Goal: Register for event/course

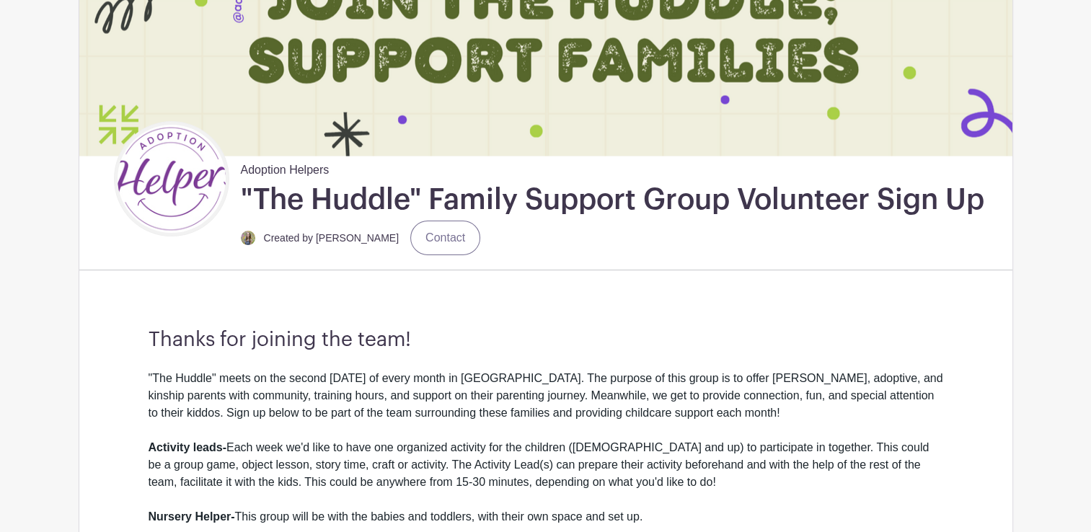
scroll to position [231, 0]
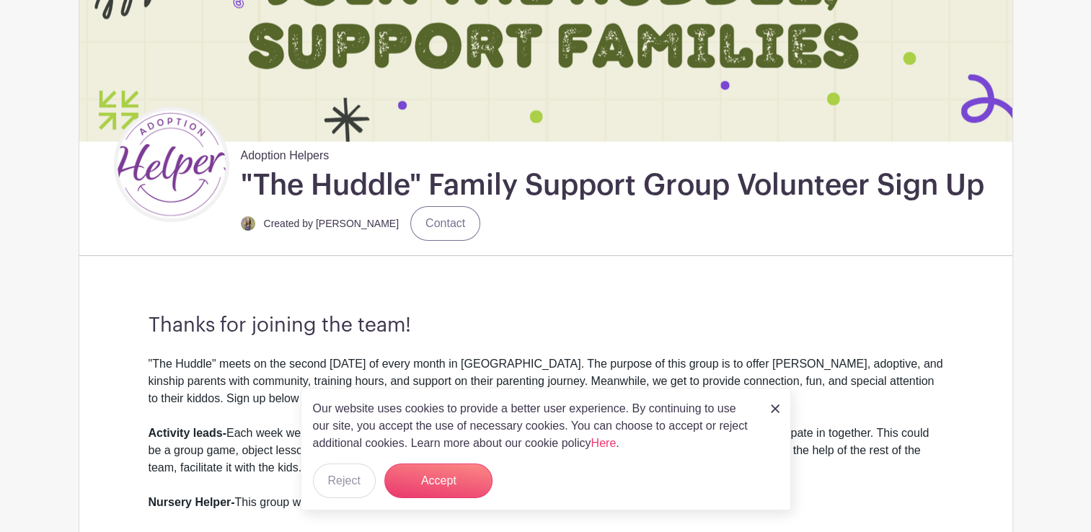
click at [767, 409] on div "Our website uses cookies to provide a better user experience. By continuing to …" at bounding box center [546, 449] width 490 height 123
click at [772, 408] on img at bounding box center [774, 408] width 9 height 9
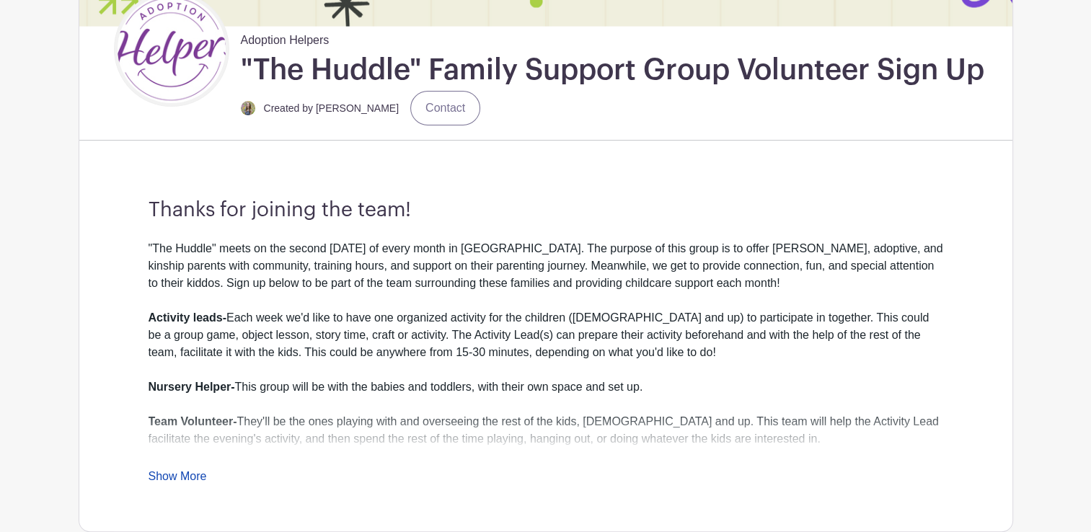
scroll to position [350, 0]
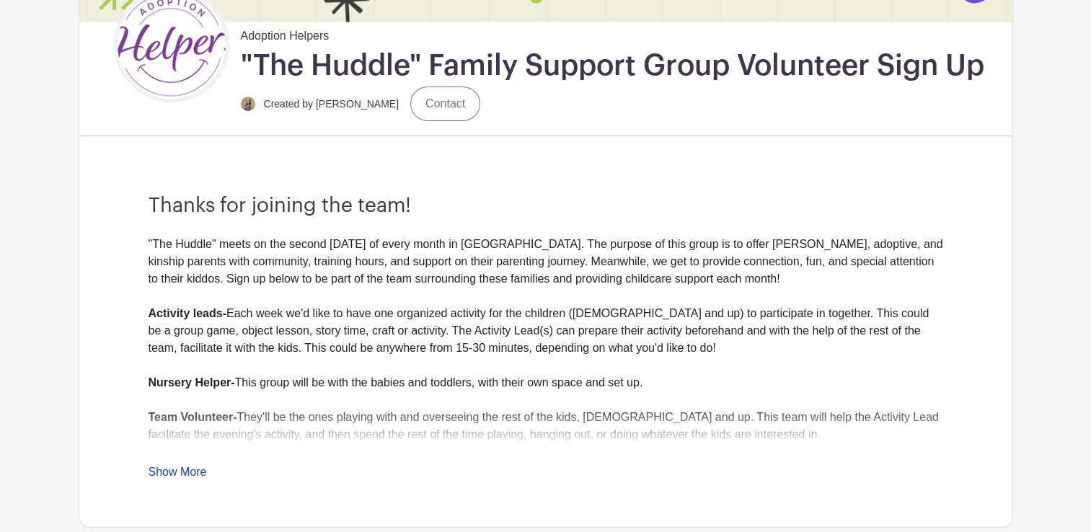
click at [170, 458] on div ""The Huddle" meets on the second [DATE] of every month in [GEOGRAPHIC_DATA]. Th…" at bounding box center [545, 358] width 794 height 245
click at [162, 471] on link "Show More" at bounding box center [177, 475] width 58 height 18
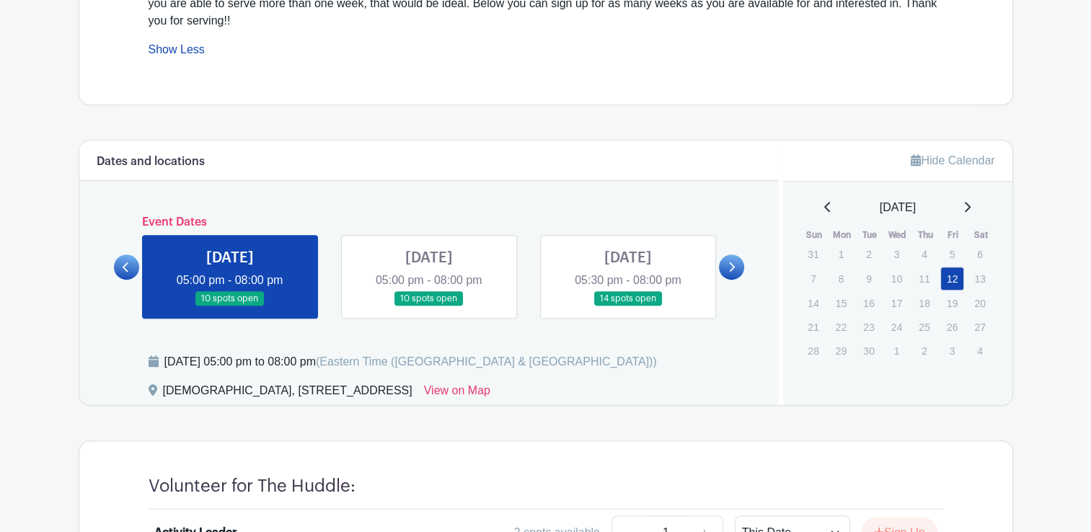
scroll to position [838, 0]
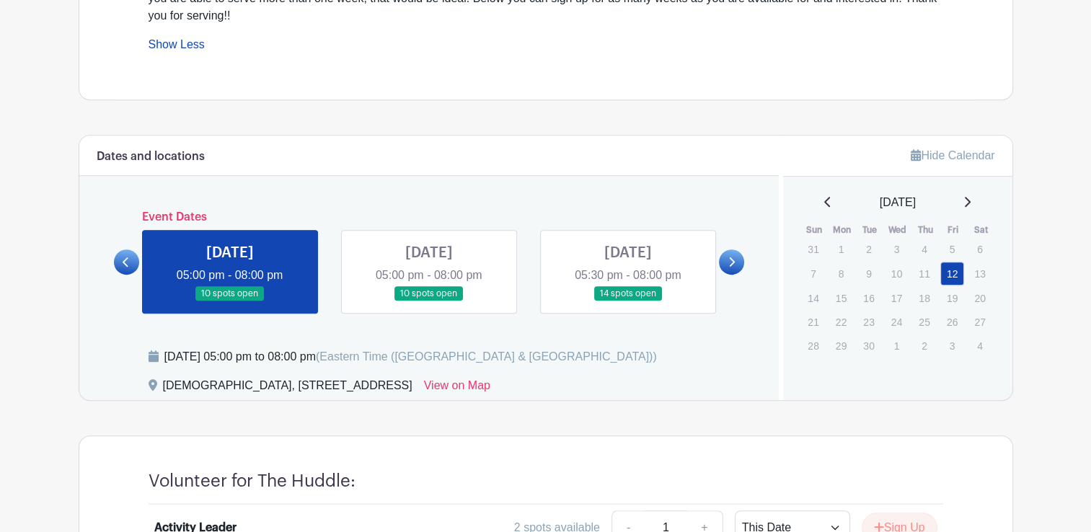
click at [230, 301] on link at bounding box center [230, 301] width 0 height 0
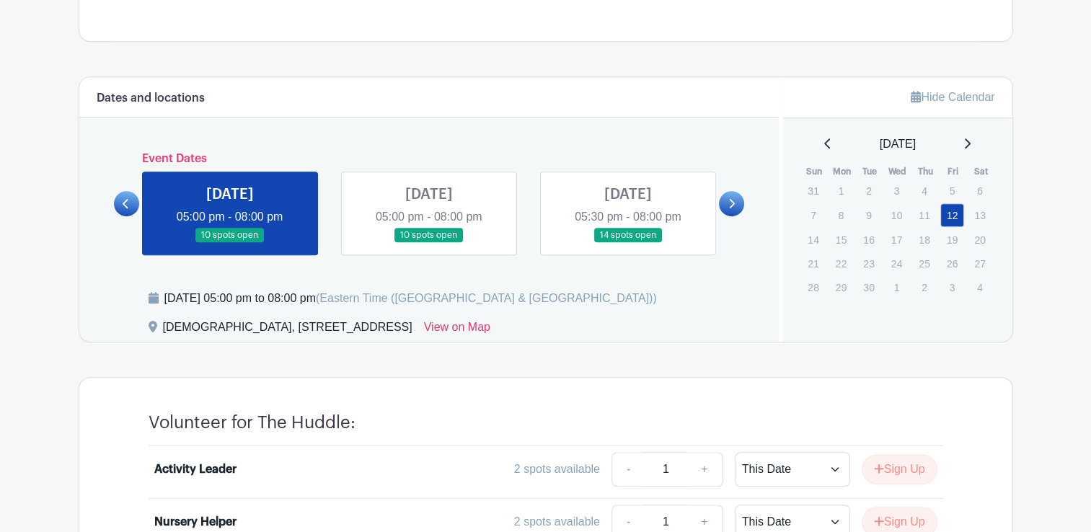
scroll to position [897, 0]
click at [429, 242] on link at bounding box center [429, 242] width 0 height 0
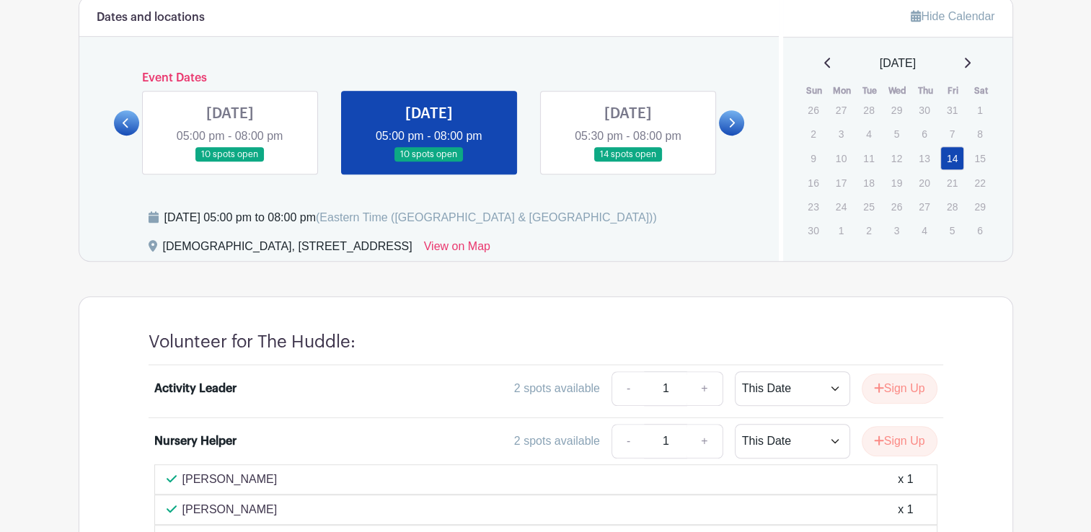
scroll to position [980, 0]
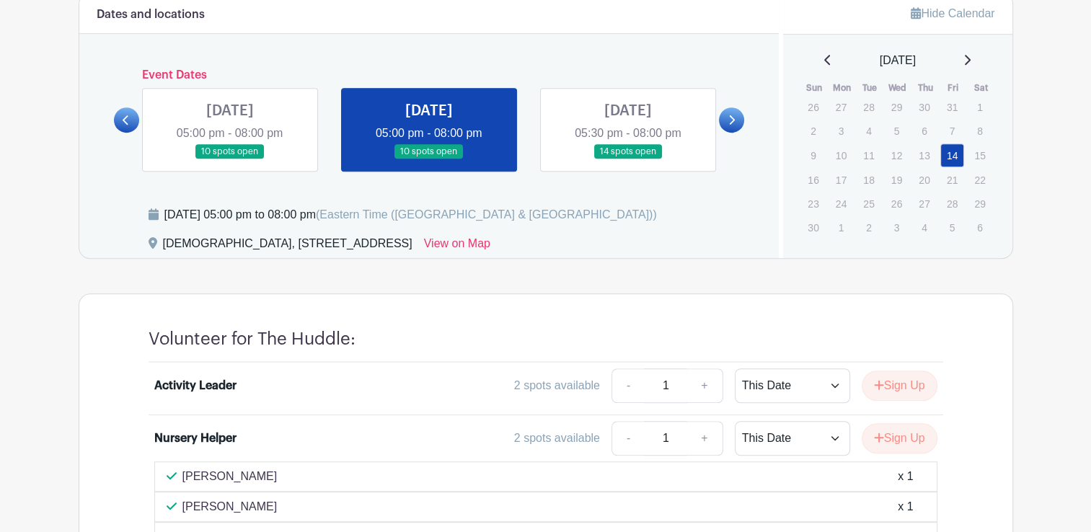
click at [628, 159] on link at bounding box center [628, 159] width 0 height 0
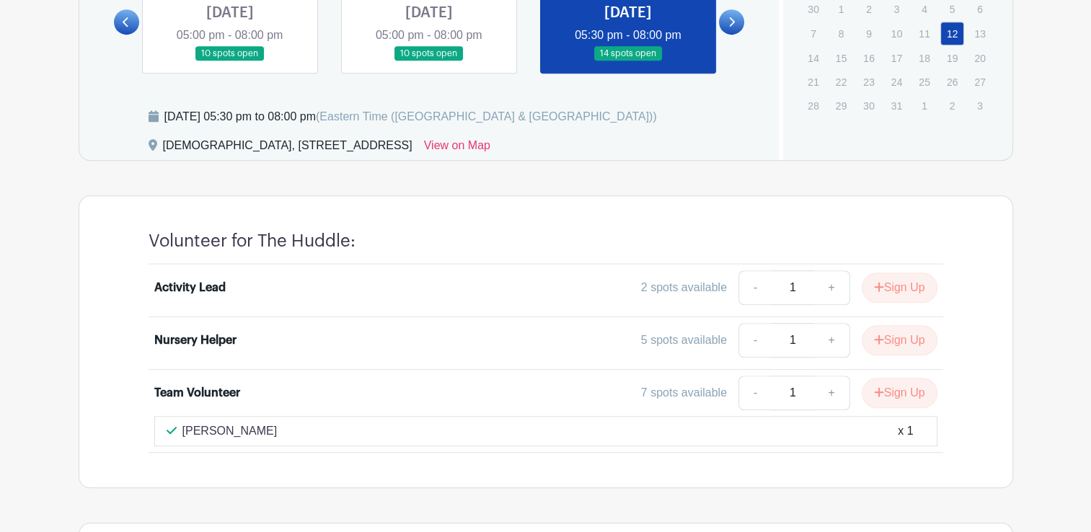
scroll to position [1029, 0]
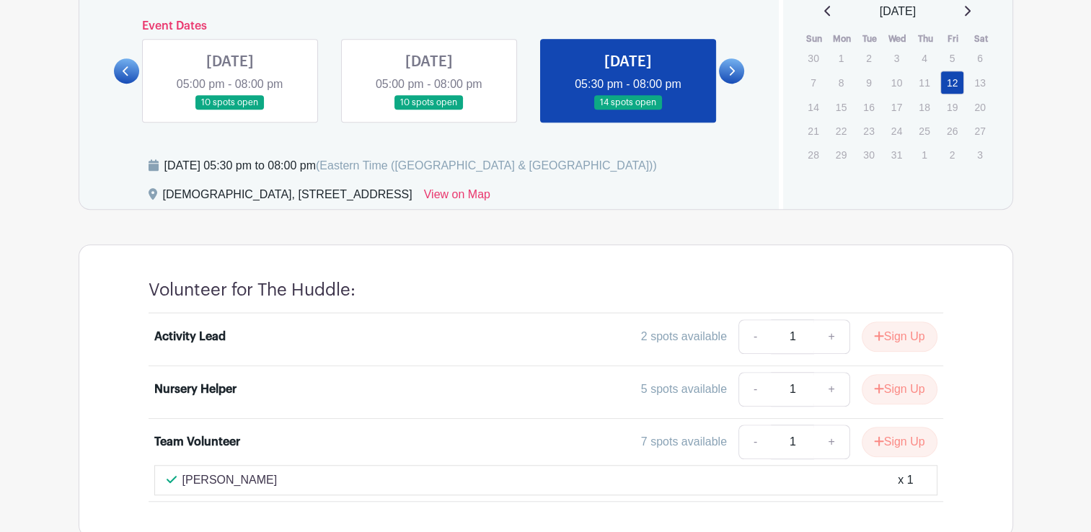
click at [230, 110] on link at bounding box center [230, 110] width 0 height 0
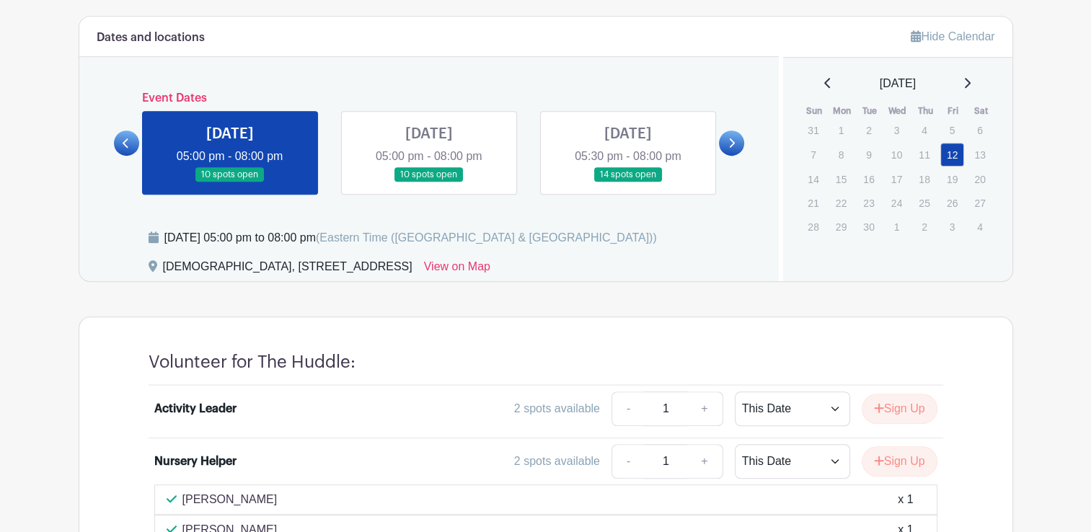
scroll to position [957, 0]
click at [429, 182] on link at bounding box center [429, 182] width 0 height 0
